Goal: Go to known website: Access a specific website the user already knows

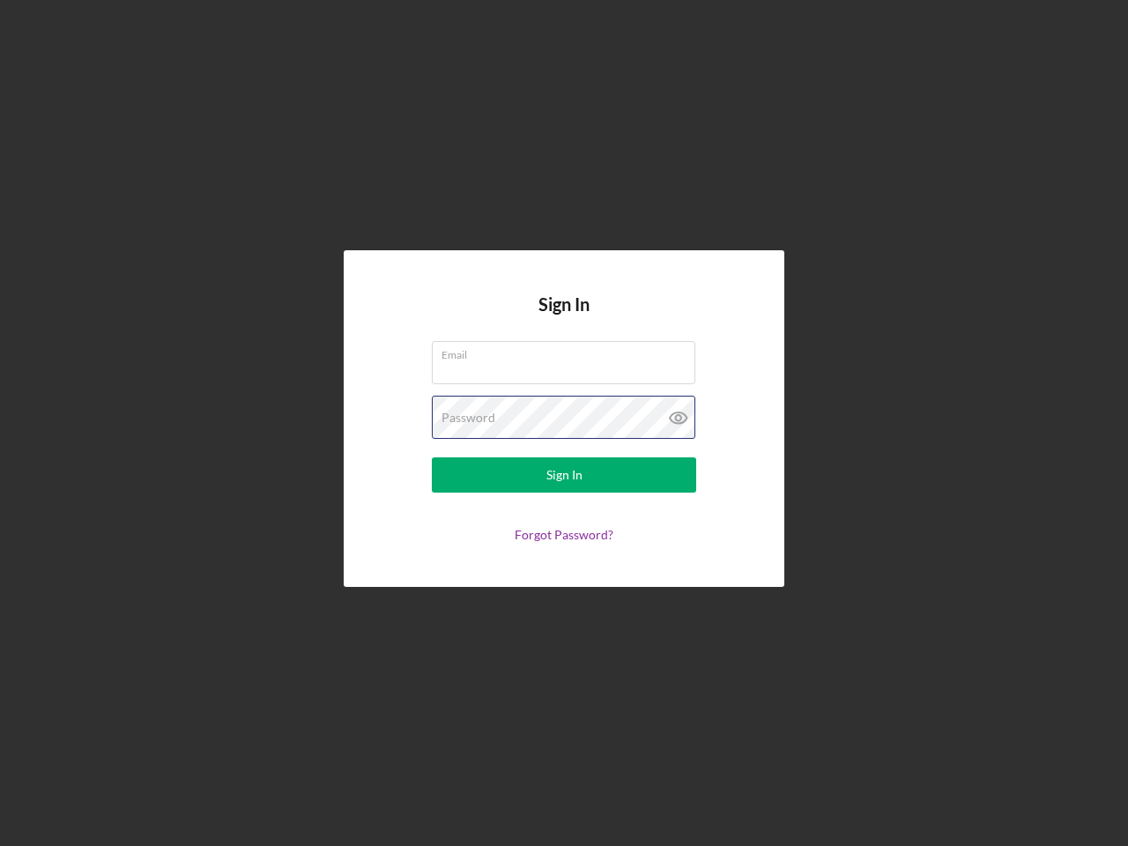
click at [564, 423] on div "Password" at bounding box center [564, 418] width 264 height 44
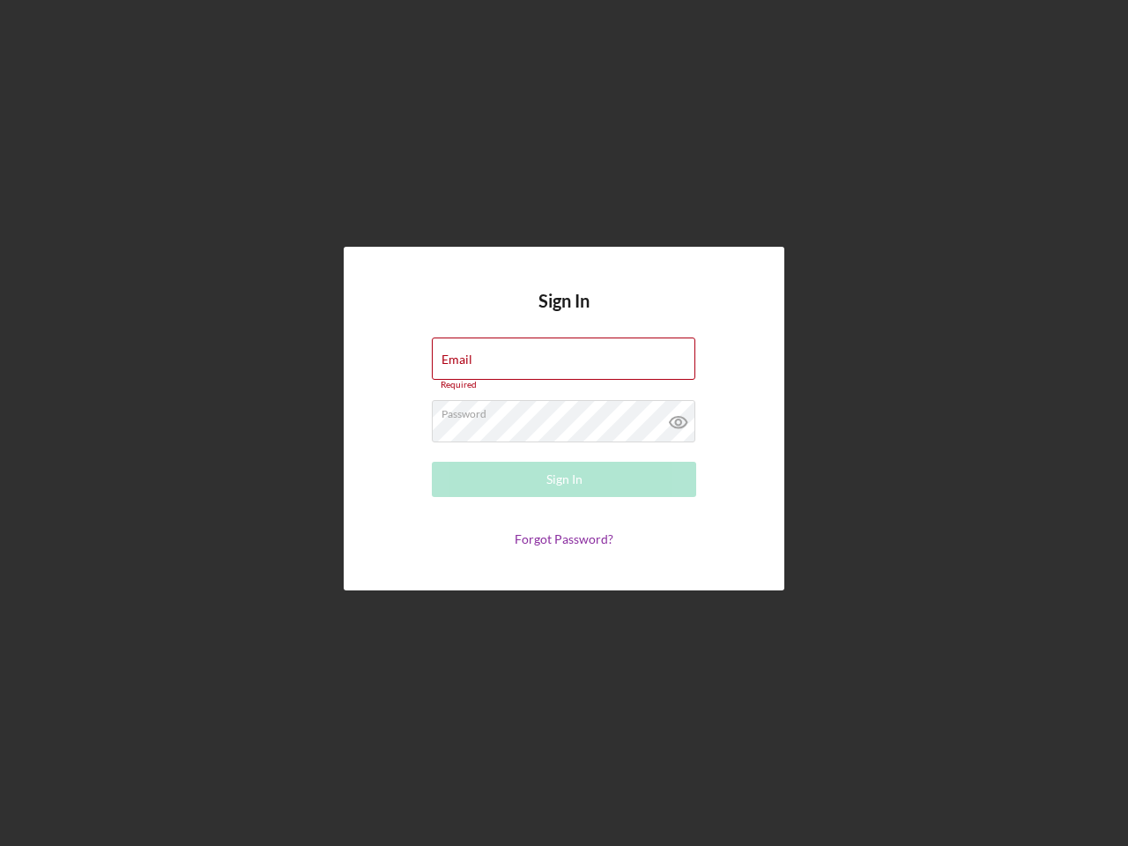
click at [679, 418] on icon at bounding box center [679, 422] width 44 height 44
